Goal: Task Accomplishment & Management: Understand process/instructions

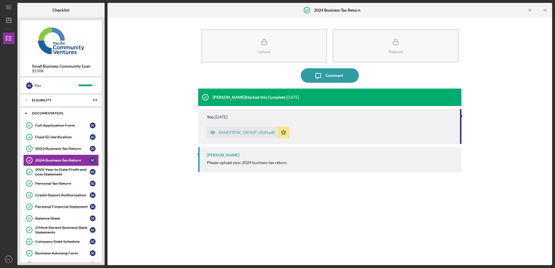
click at [27, 111] on icon "Icon/Expander" at bounding box center [26, 114] width 12 height 12
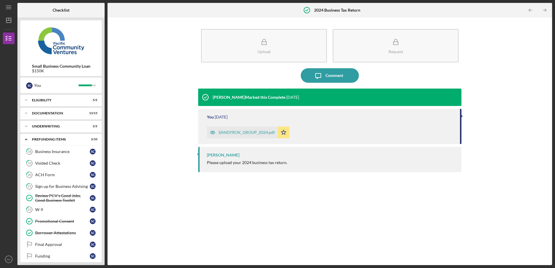
drag, startPoint x: 105, startPoint y: 142, endPoint x: 101, endPoint y: 184, distance: 42.9
click at [101, 184] on div "Checklist Small Business Community Loan $150K S C You Icon/Expander Eligibility…" at bounding box center [284, 134] width 535 height 262
click at [52, 212] on div "W-9" at bounding box center [62, 209] width 55 height 5
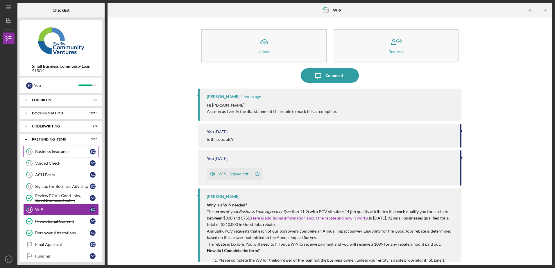
click at [58, 153] on div "Business Insurance" at bounding box center [62, 151] width 55 height 5
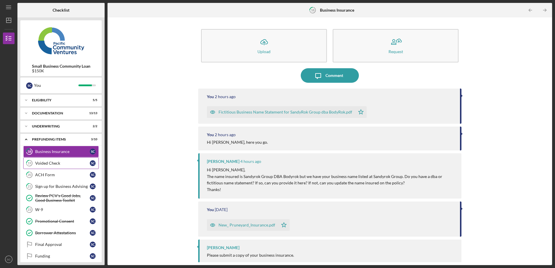
click at [60, 162] on div "Voided Check" at bounding box center [62, 163] width 55 height 5
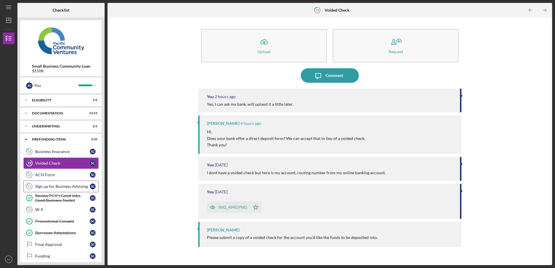
click at [57, 188] on div "Sign up for Business Advising" at bounding box center [62, 186] width 55 height 5
